Goal: Transaction & Acquisition: Purchase product/service

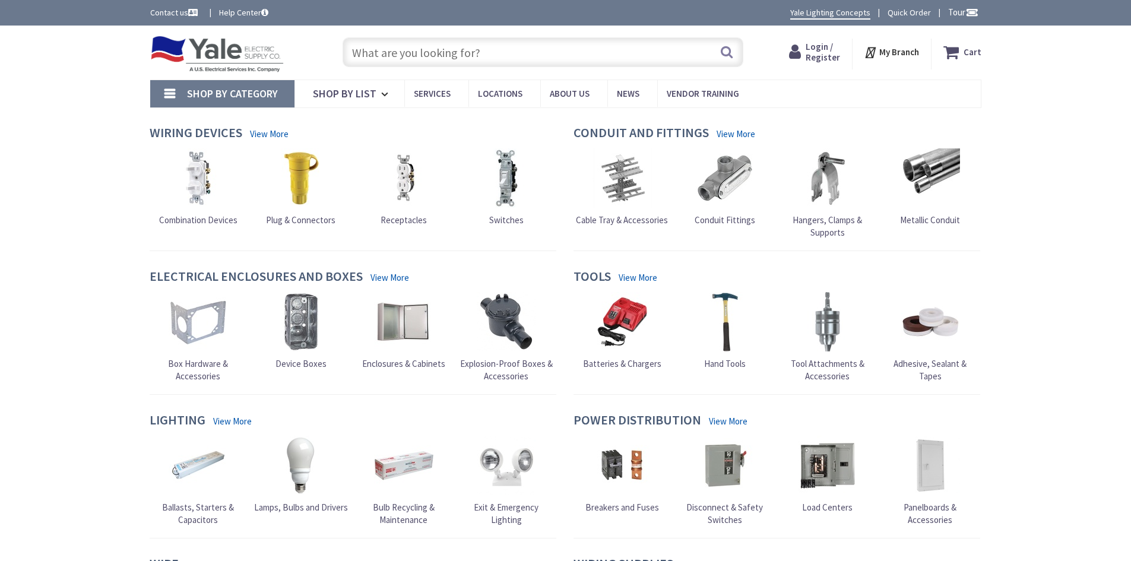
click at [381, 49] on input "text" at bounding box center [542, 52] width 401 height 30
paste input "18AWG 6 Conductor"
type input "18AWG 6 Conductor"
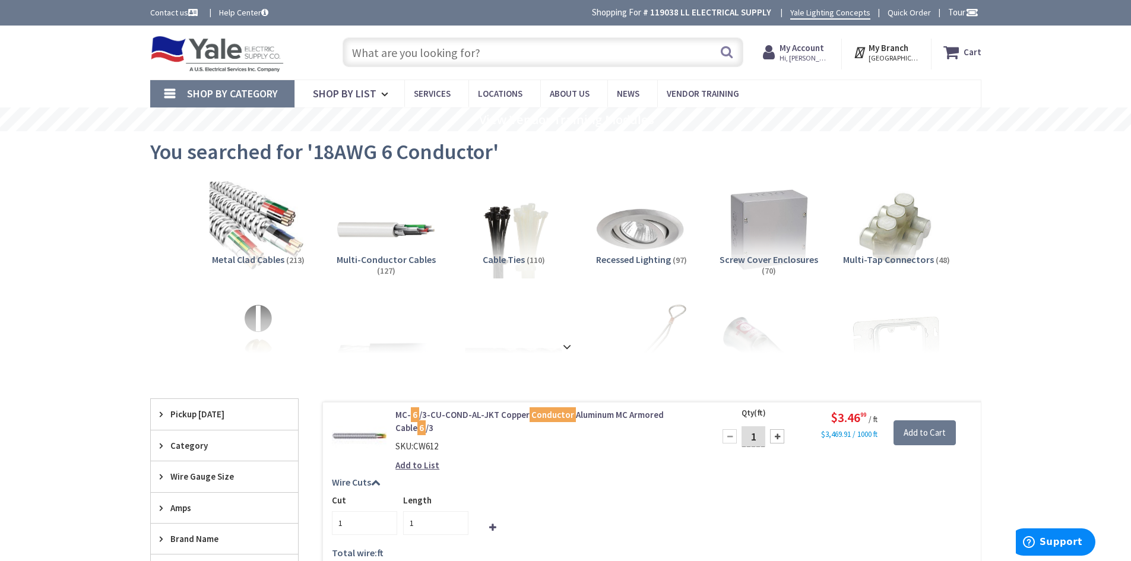
click at [394, 258] on span "Multi-Conductor Cables" at bounding box center [385, 259] width 99 height 12
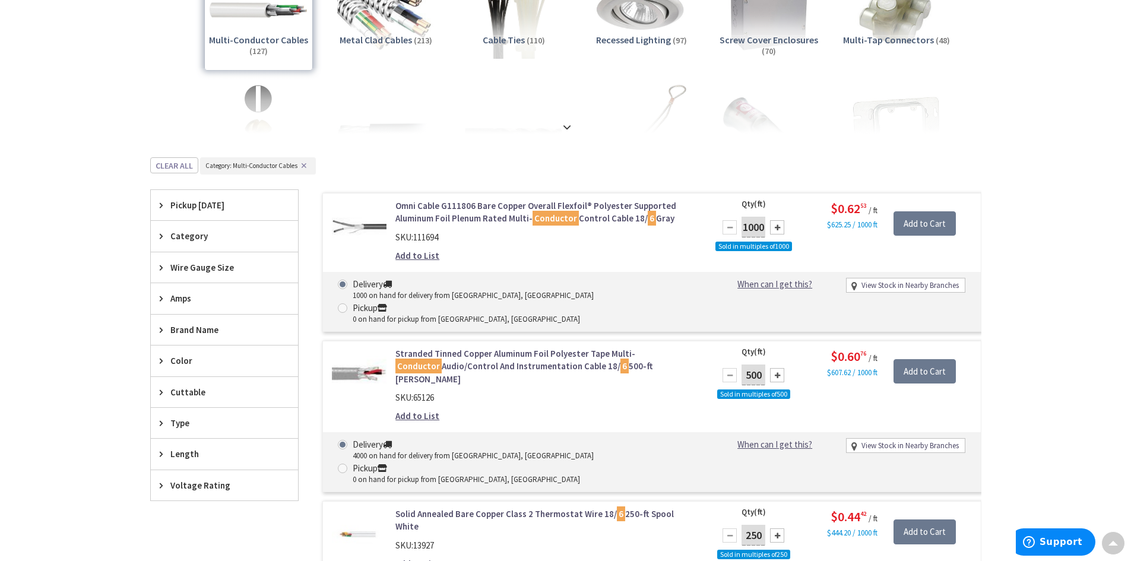
scroll to position [199, 0]
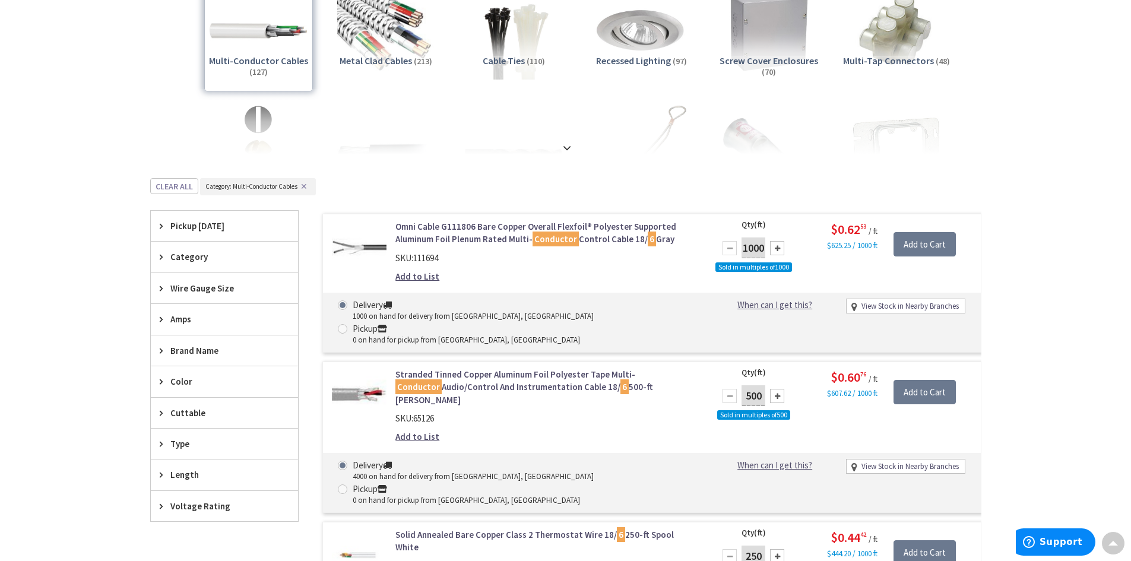
click at [463, 228] on link "Omni Cable G111806 Bare Copper Overall Flexfoil® Polyester Supported Aluminum F…" at bounding box center [546, 233] width 302 height 26
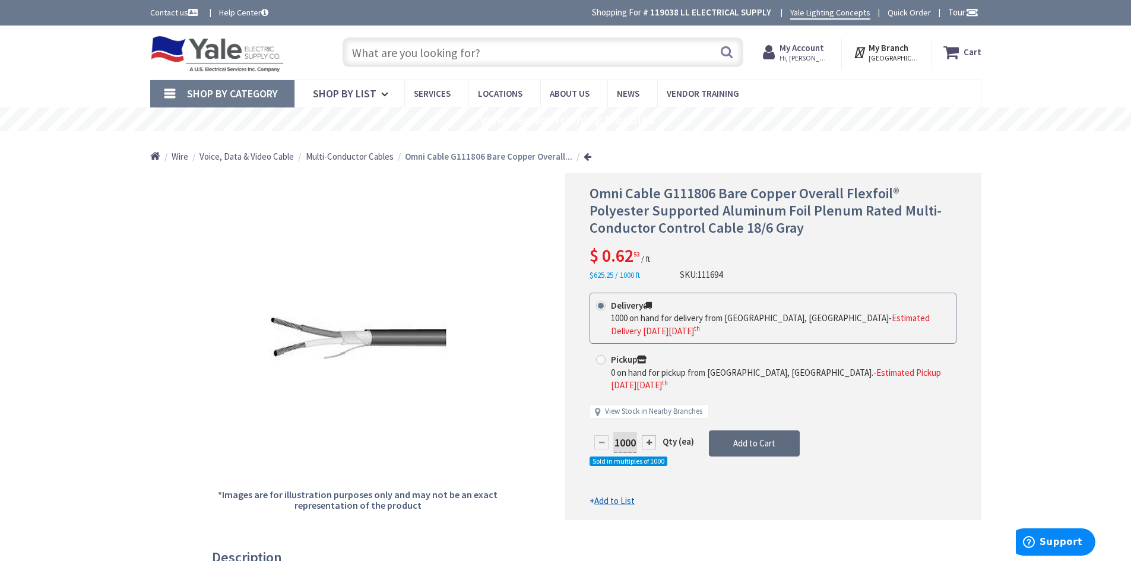
click at [771, 437] on span "Add to Cart" at bounding box center [754, 442] width 42 height 11
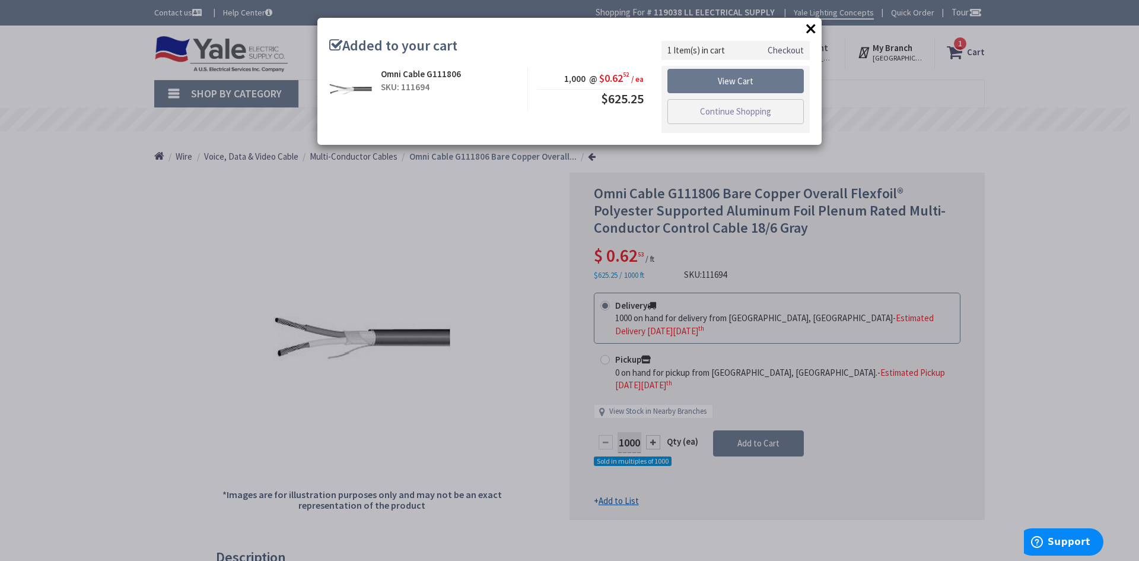
click at [809, 28] on button "×" at bounding box center [811, 29] width 18 height 18
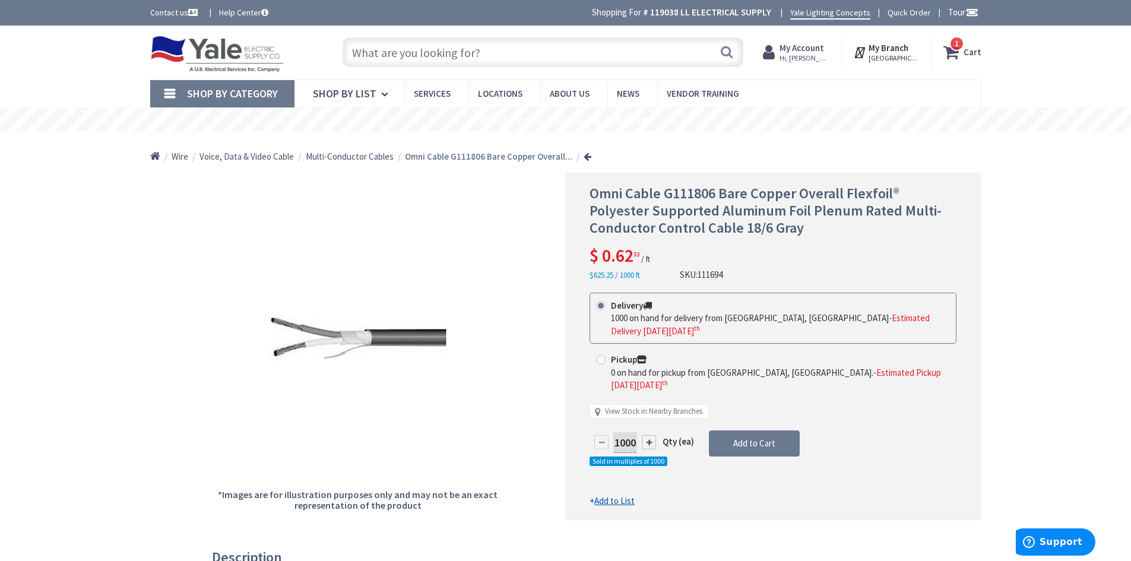
click at [951, 49] on icon at bounding box center [953, 52] width 20 height 21
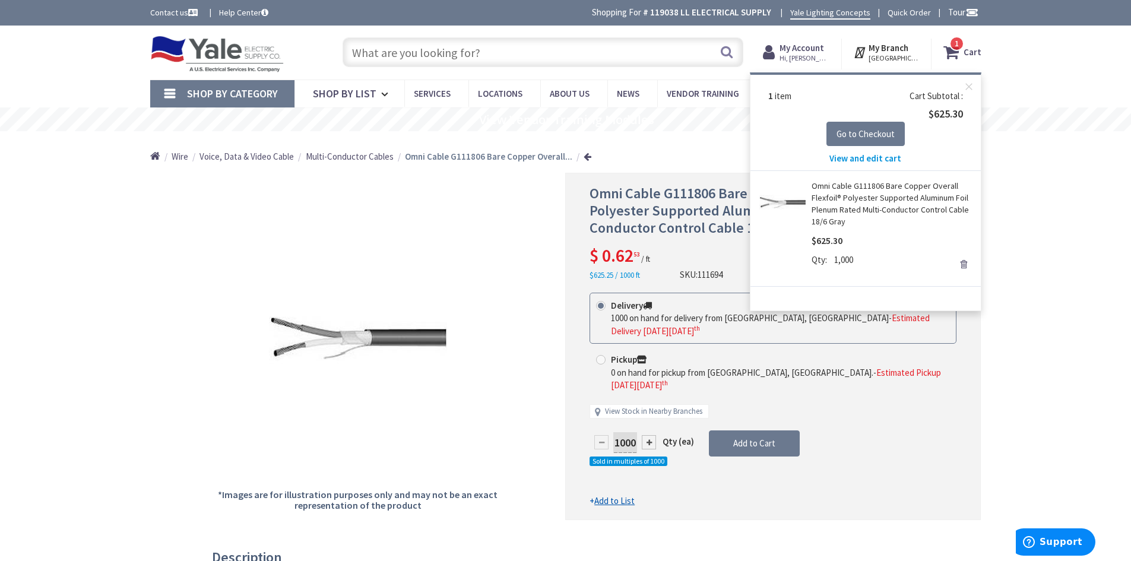
click at [961, 264] on link "Remove" at bounding box center [963, 264] width 17 height 17
